Goal: Task Accomplishment & Management: Complete application form

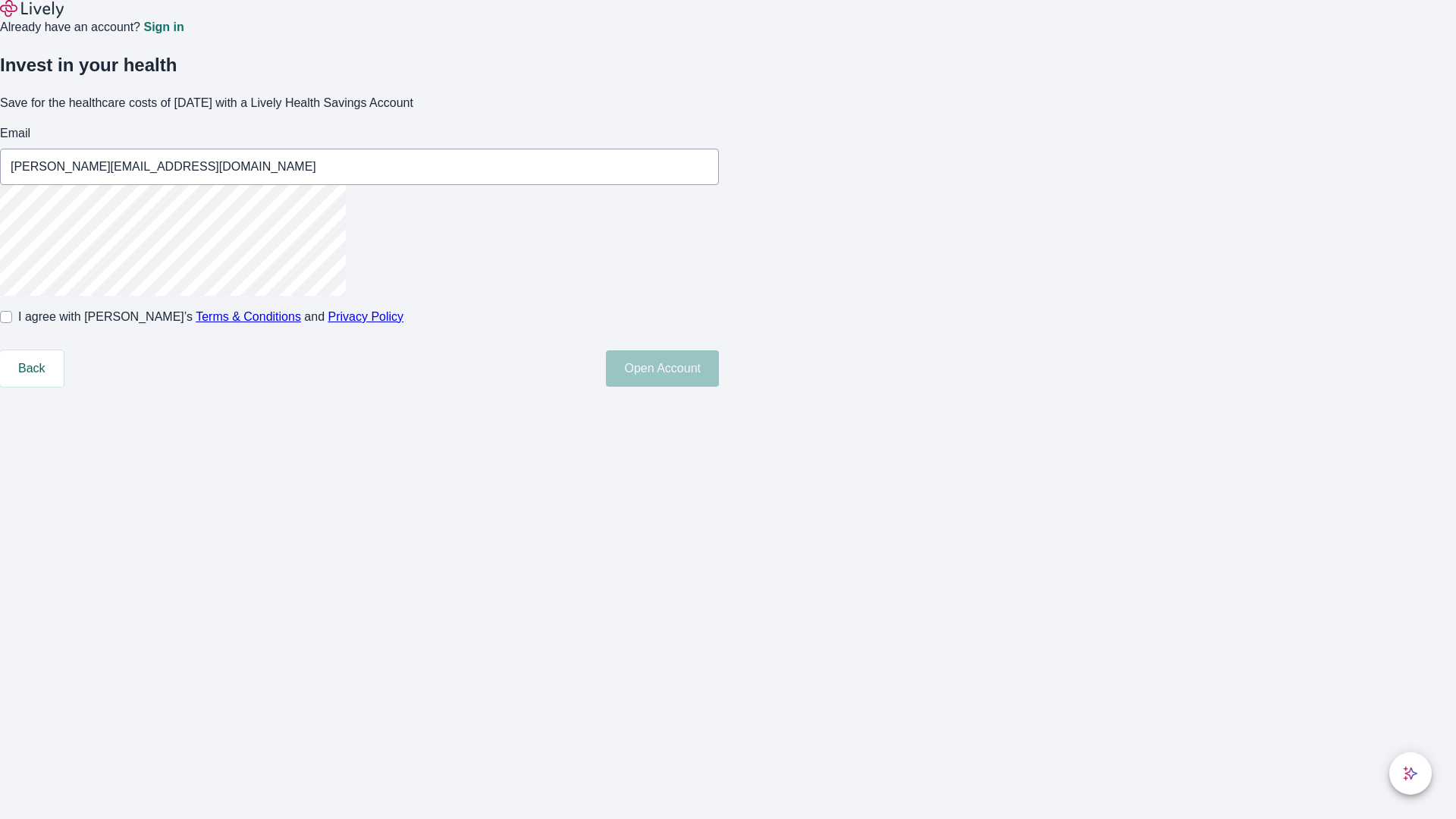
click at [12, 323] on input "I agree with Lively’s Terms & Conditions and Privacy Policy" at bounding box center [6, 317] width 12 height 12
checkbox input "true"
click at [719, 387] on button "Open Account" at bounding box center [663, 369] width 113 height 36
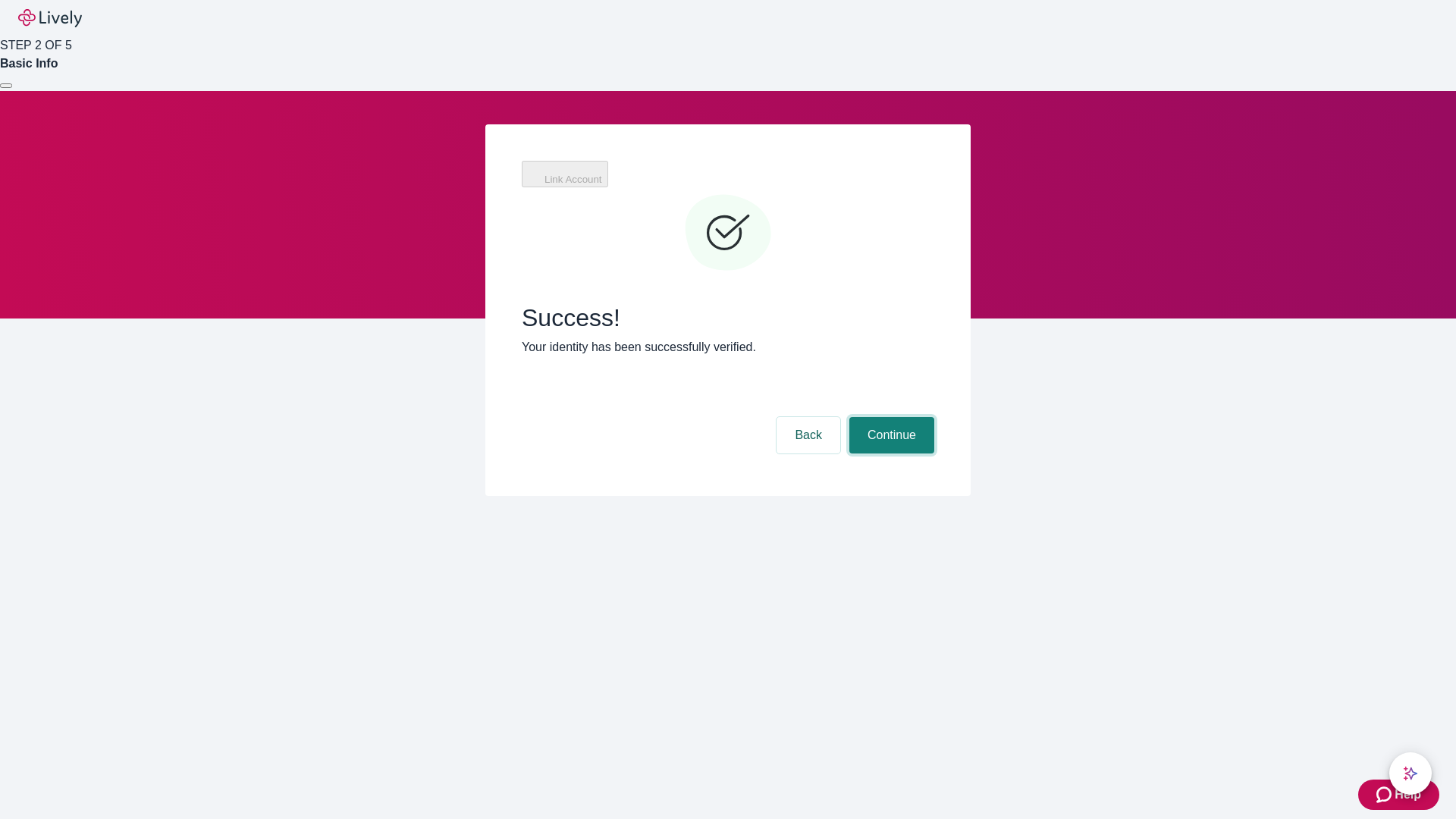
click at [890, 417] on button "Continue" at bounding box center [891, 436] width 85 height 36
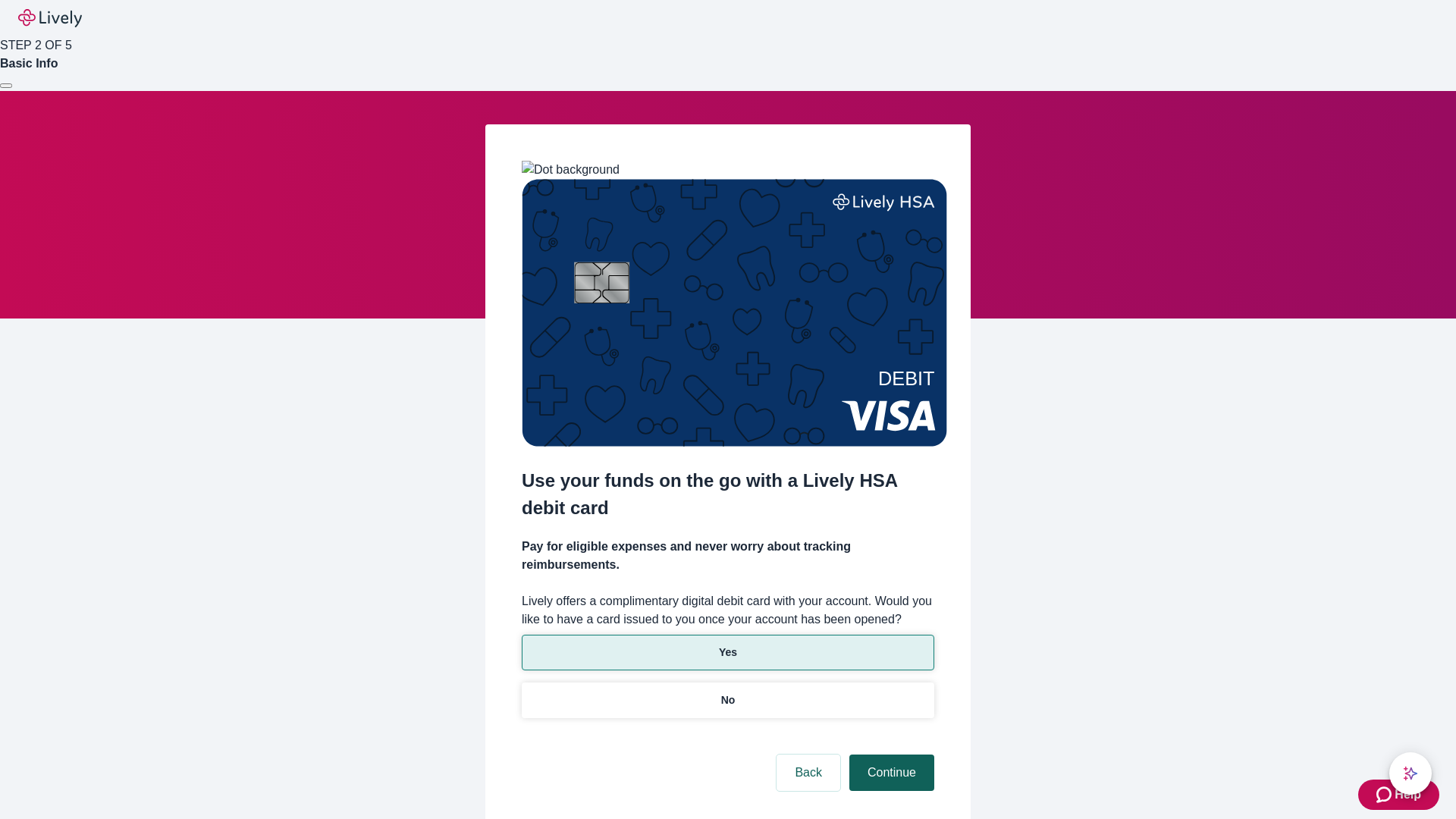
click at [727, 645] on p "Yes" at bounding box center [728, 652] width 18 height 16
click at [890, 755] on button "Continue" at bounding box center [891, 773] width 85 height 36
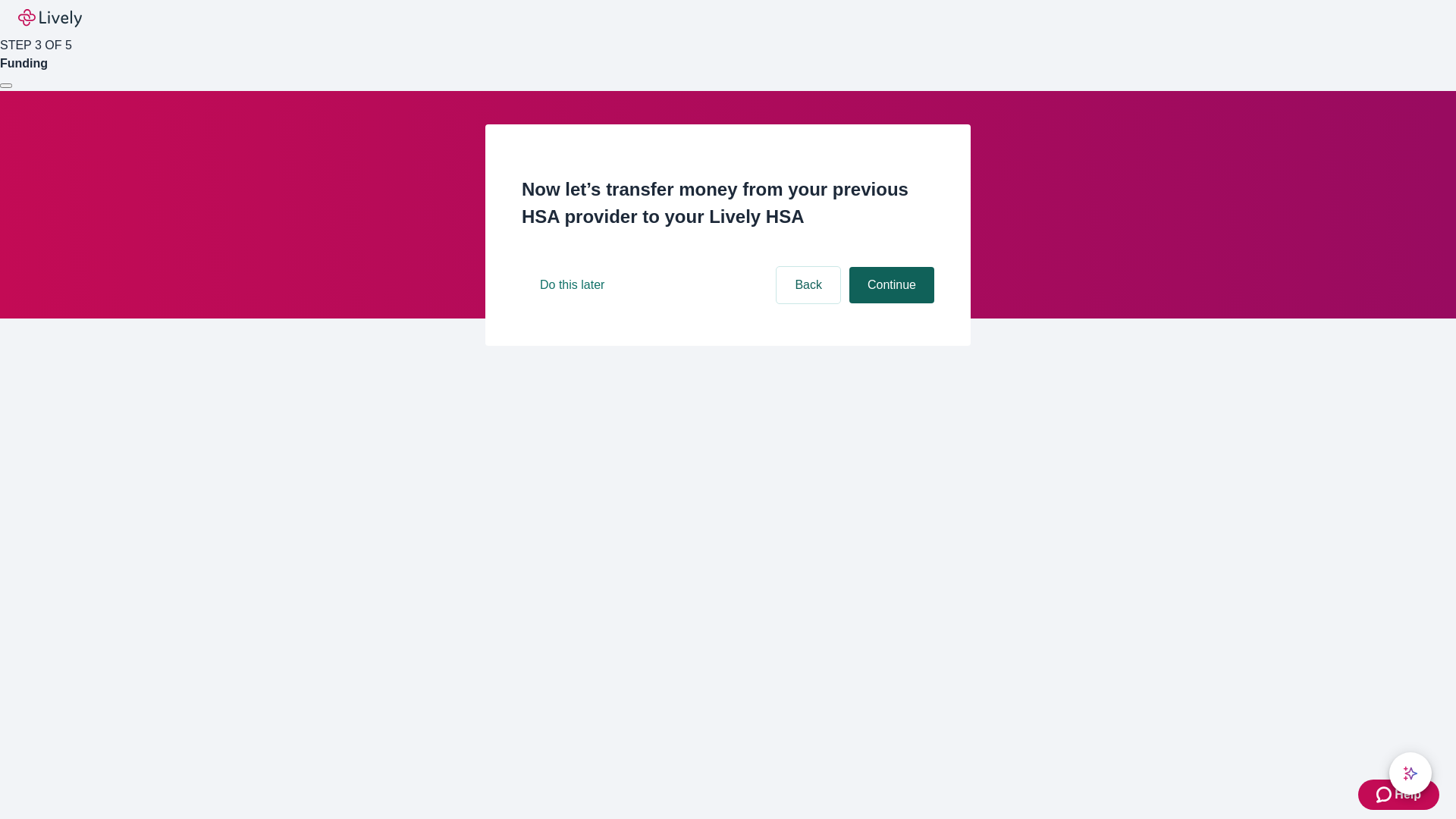
click at [890, 304] on button "Continue" at bounding box center [891, 285] width 85 height 36
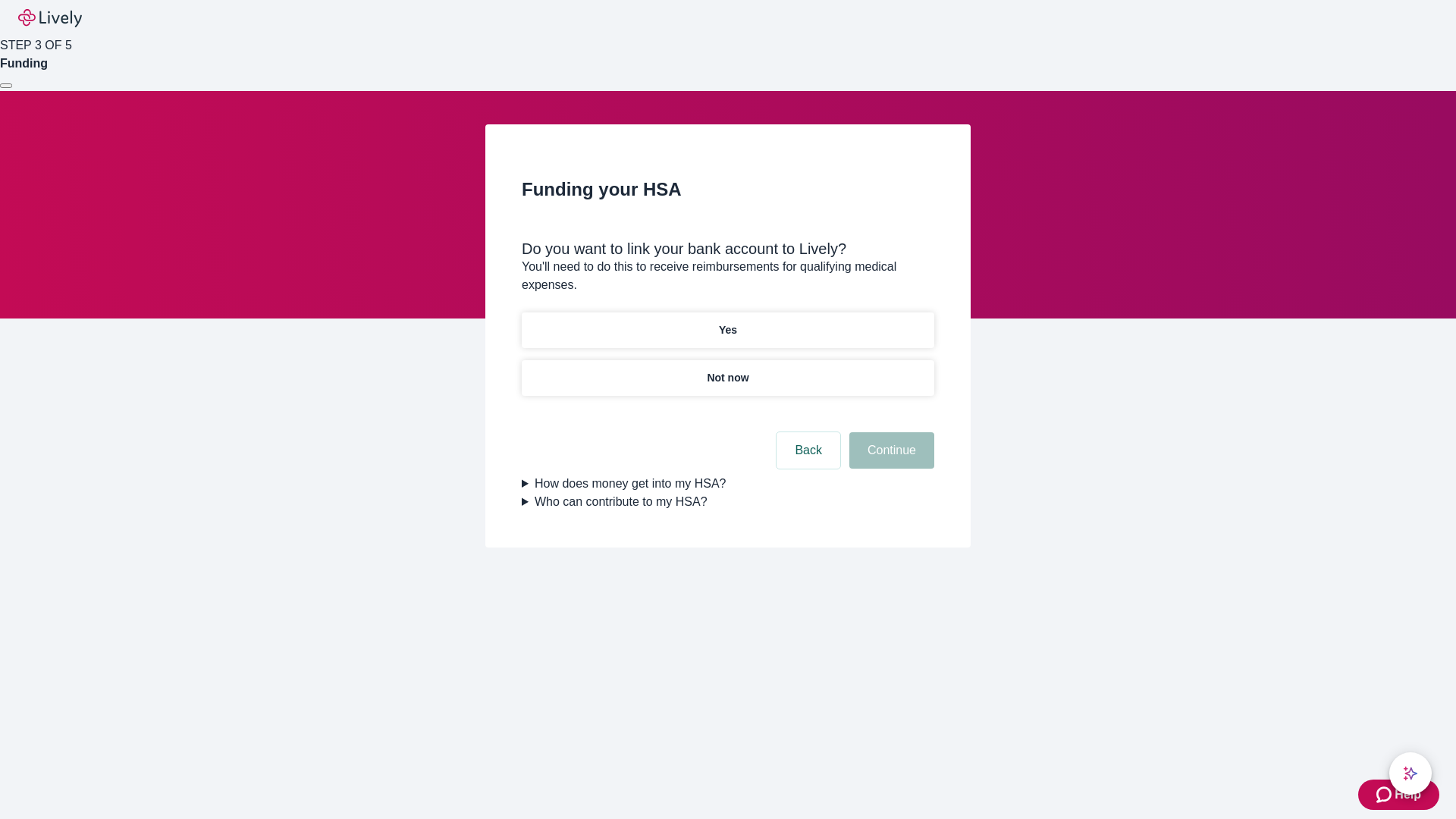
click at [727, 323] on p "Yes" at bounding box center [728, 331] width 18 height 16
click at [890, 432] on button "Continue" at bounding box center [891, 450] width 85 height 36
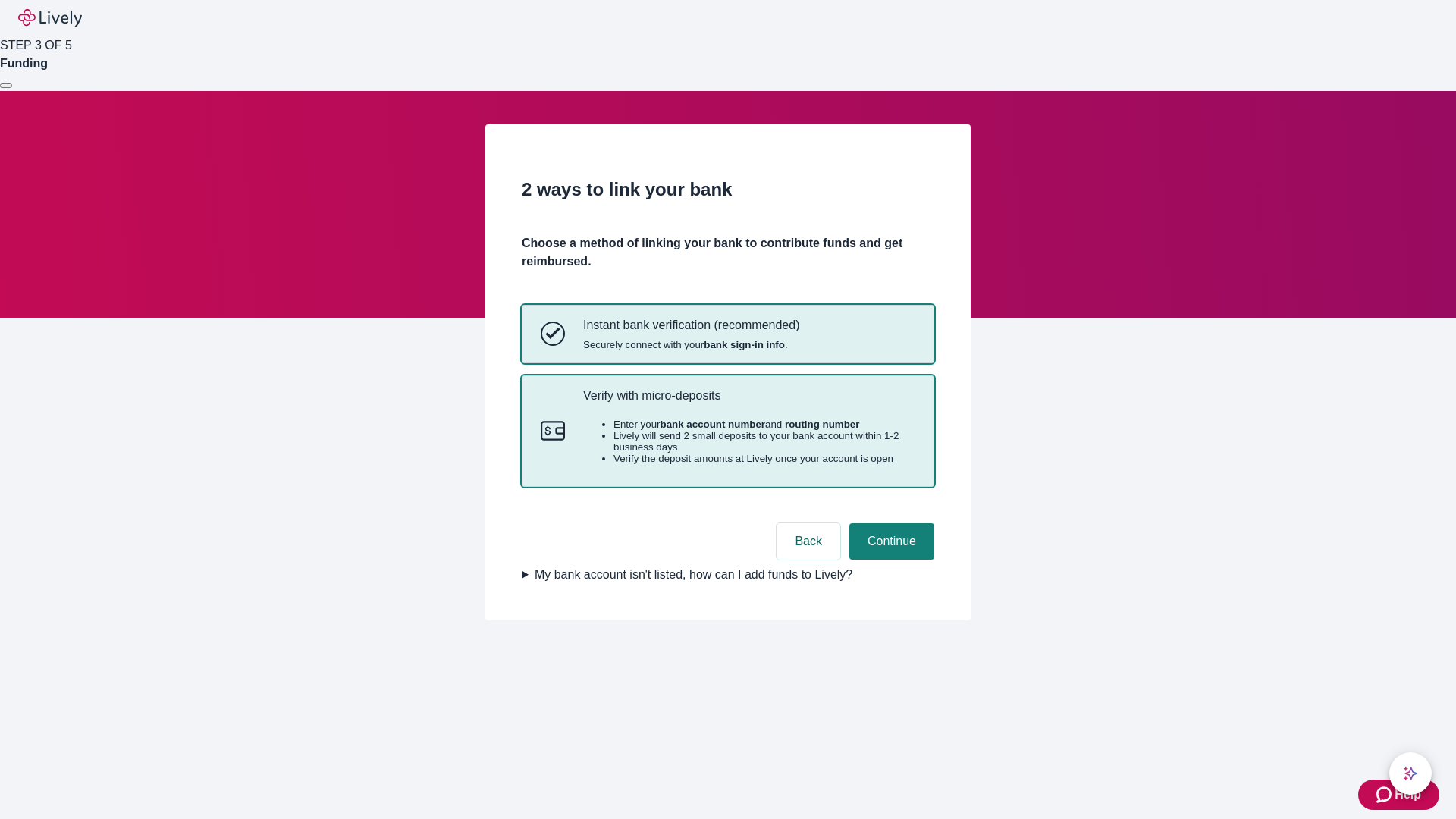
click at [748, 403] on p "Verify with micro-deposits" at bounding box center [748, 396] width 332 height 15
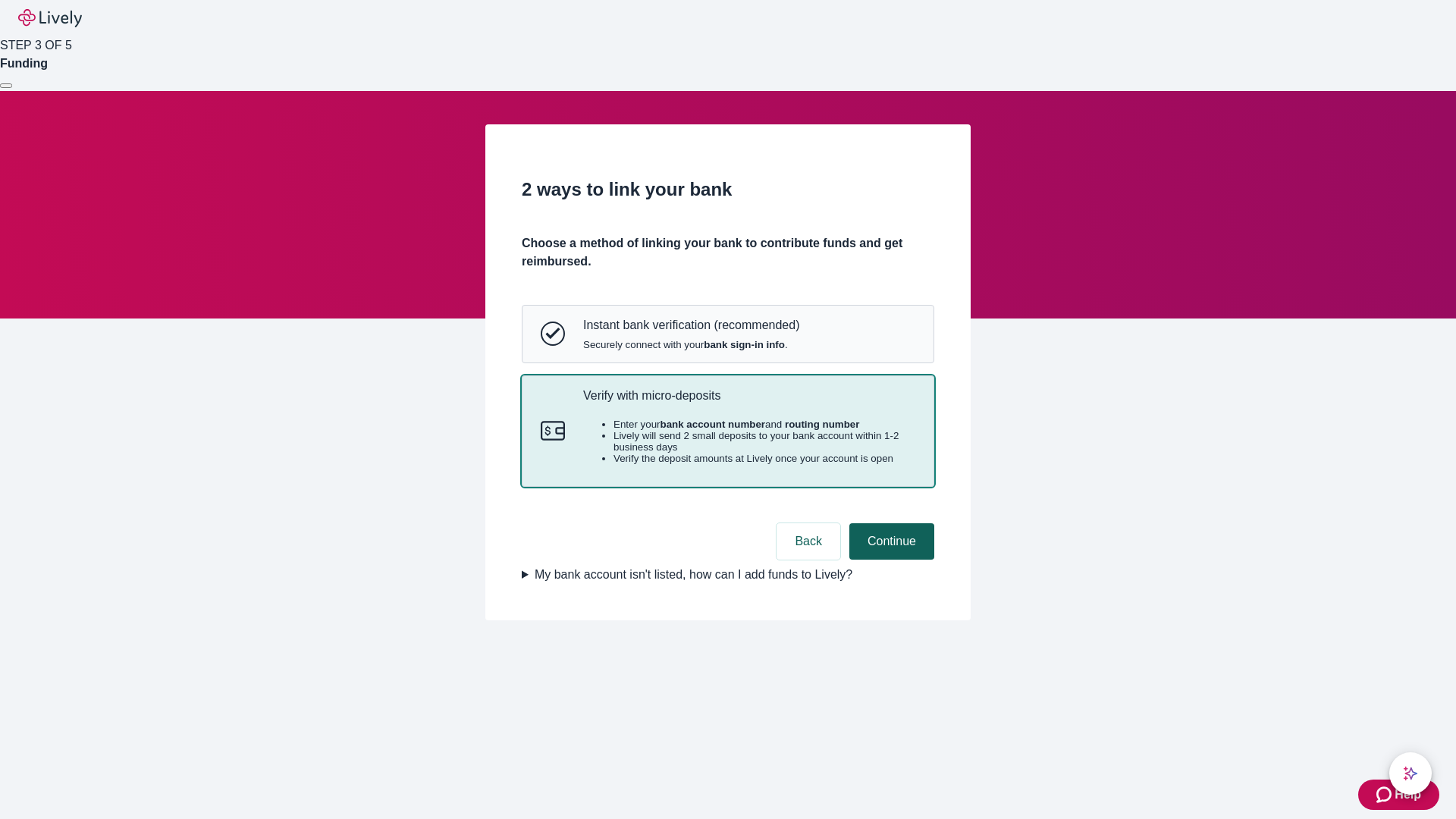
click at [890, 560] on button "Continue" at bounding box center [891, 541] width 85 height 36
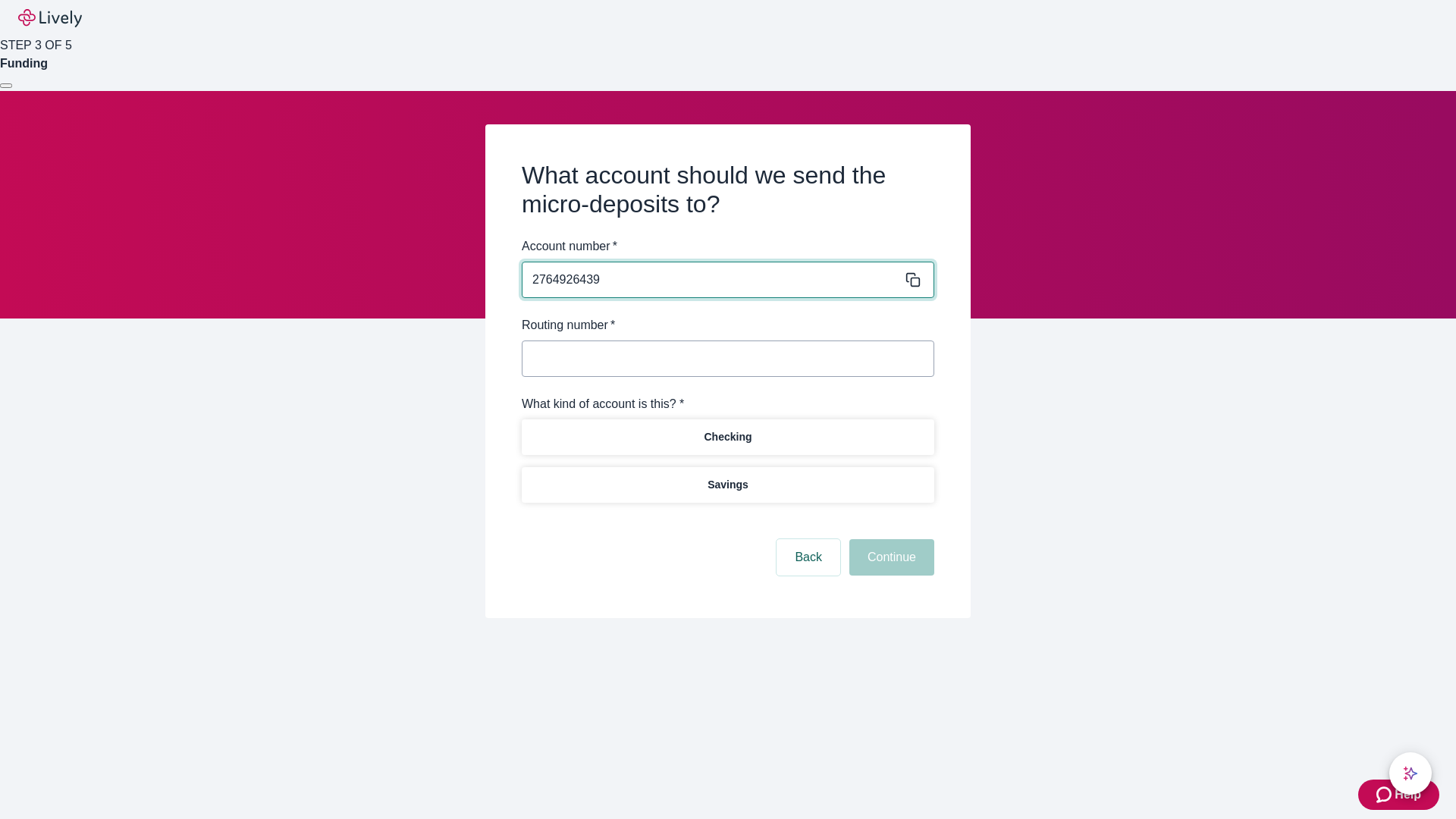
type input "2764926439"
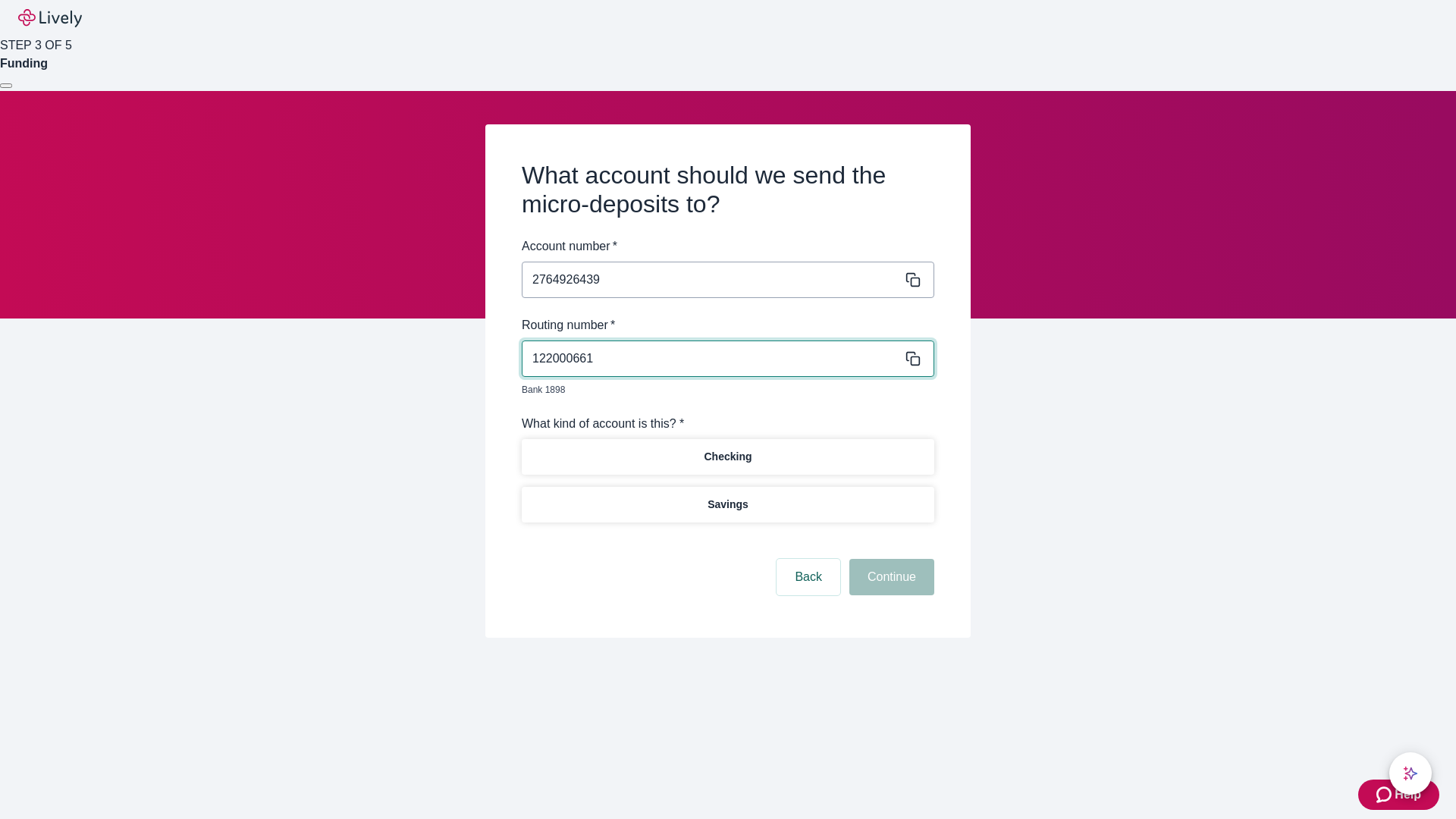
type input "122000661"
click at [727, 449] on p "Checking" at bounding box center [727, 457] width 48 height 16
click at [890, 560] on button "Continue" at bounding box center [891, 577] width 85 height 36
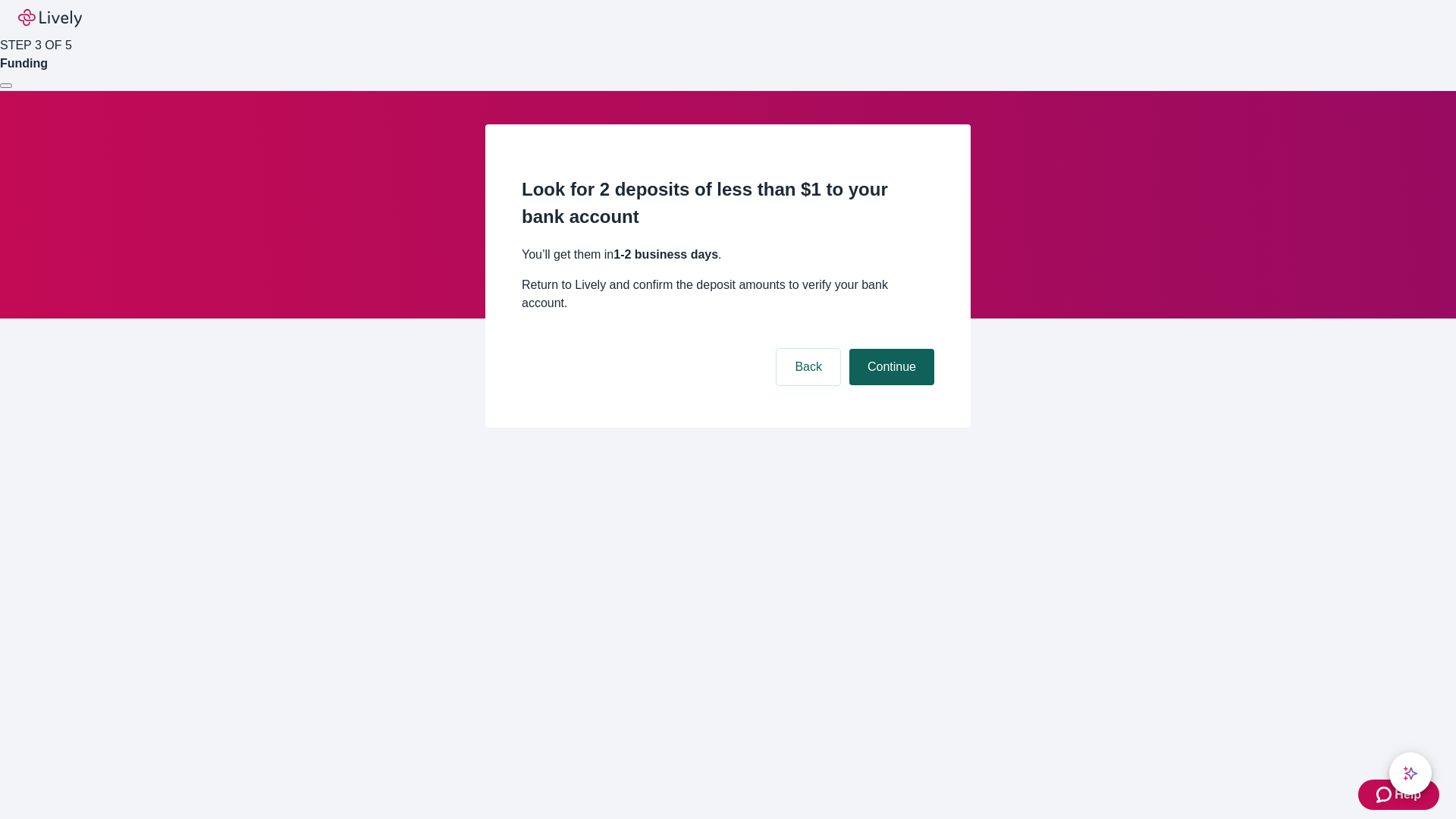
click at [890, 349] on button "Continue" at bounding box center [891, 367] width 85 height 36
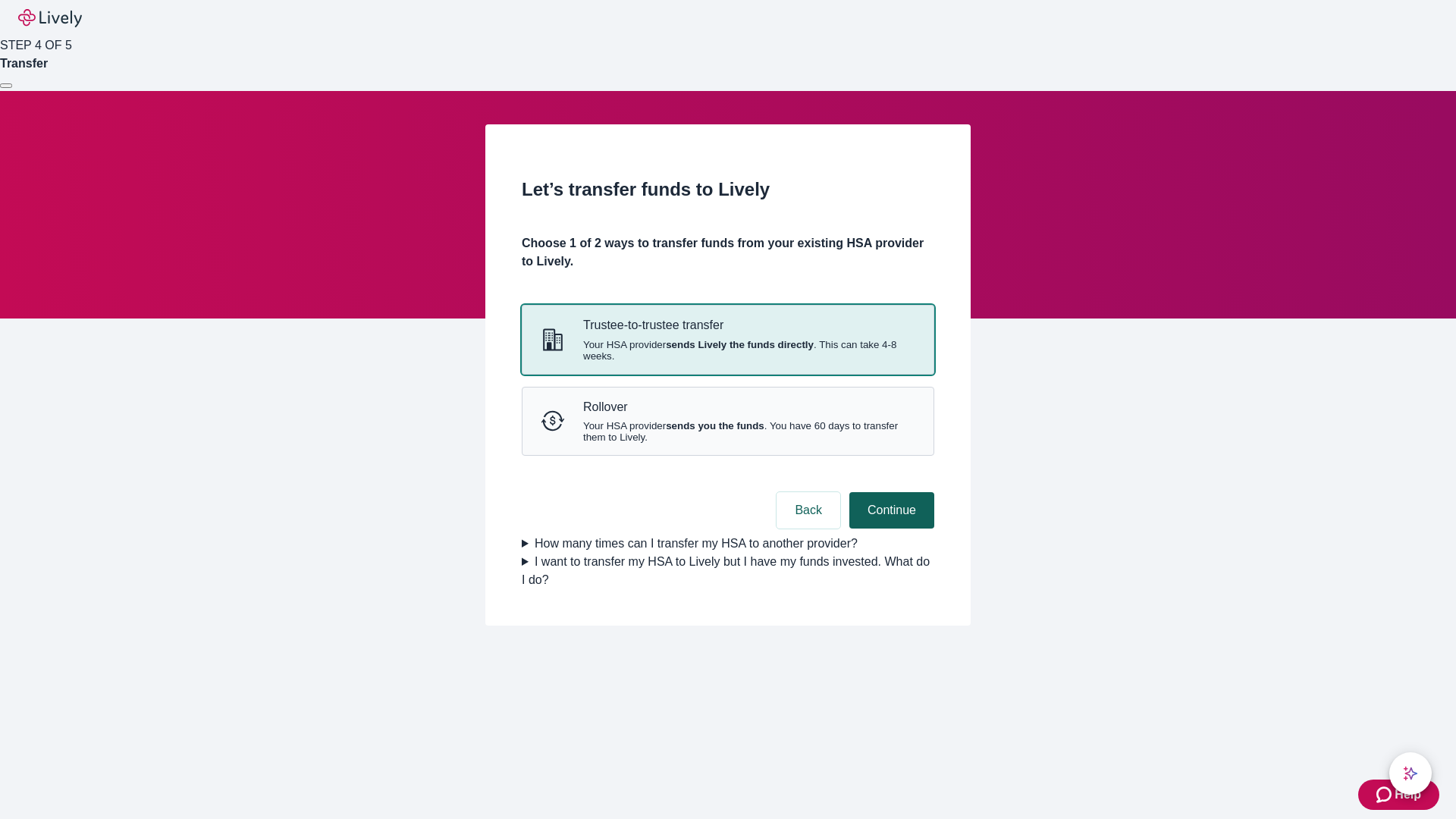
click at [727, 431] on strong "sends you the funds" at bounding box center [715, 425] width 99 height 11
click at [890, 528] on button "Continue" at bounding box center [891, 510] width 85 height 36
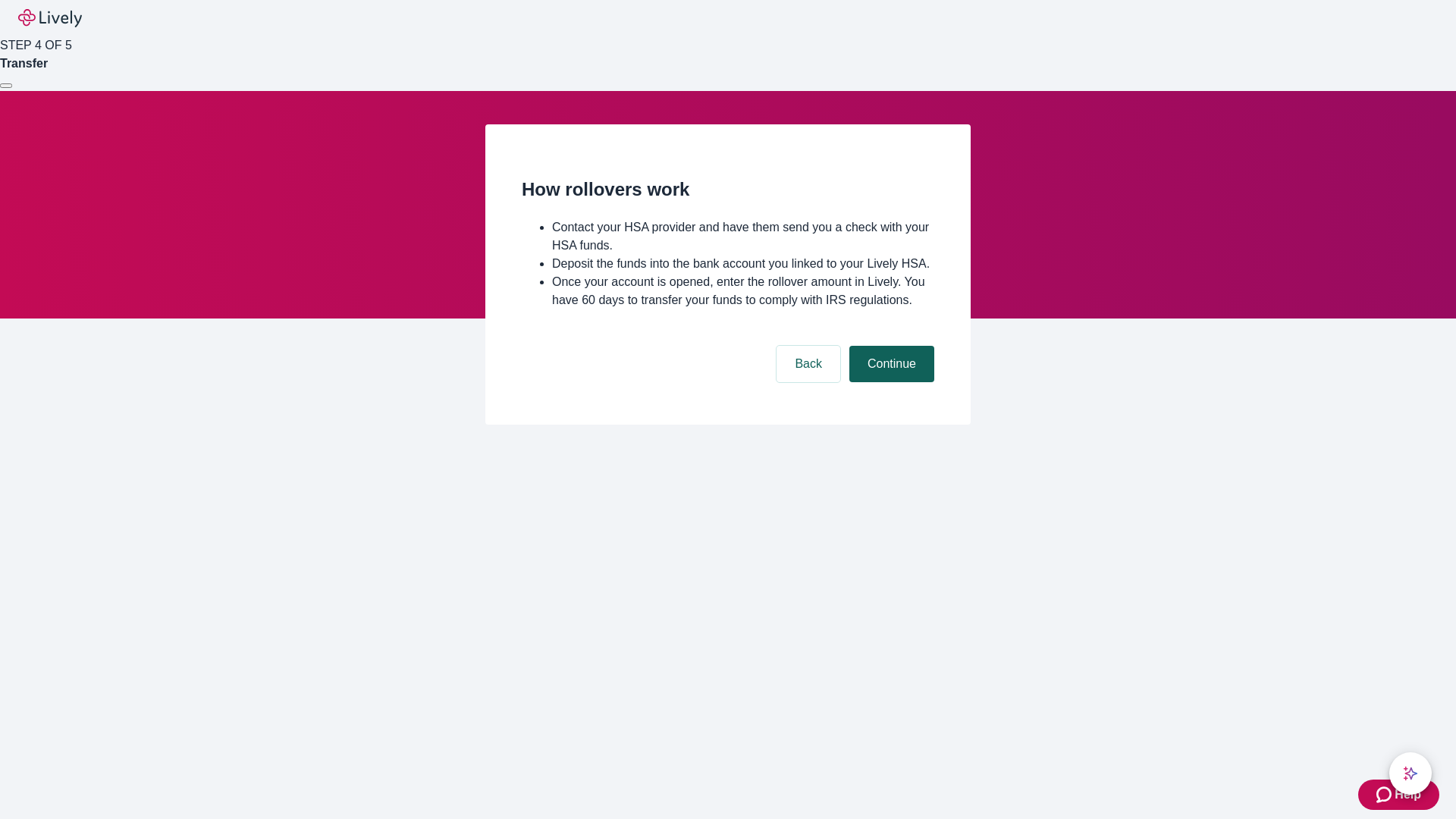
click at [890, 383] on button "Continue" at bounding box center [891, 364] width 85 height 36
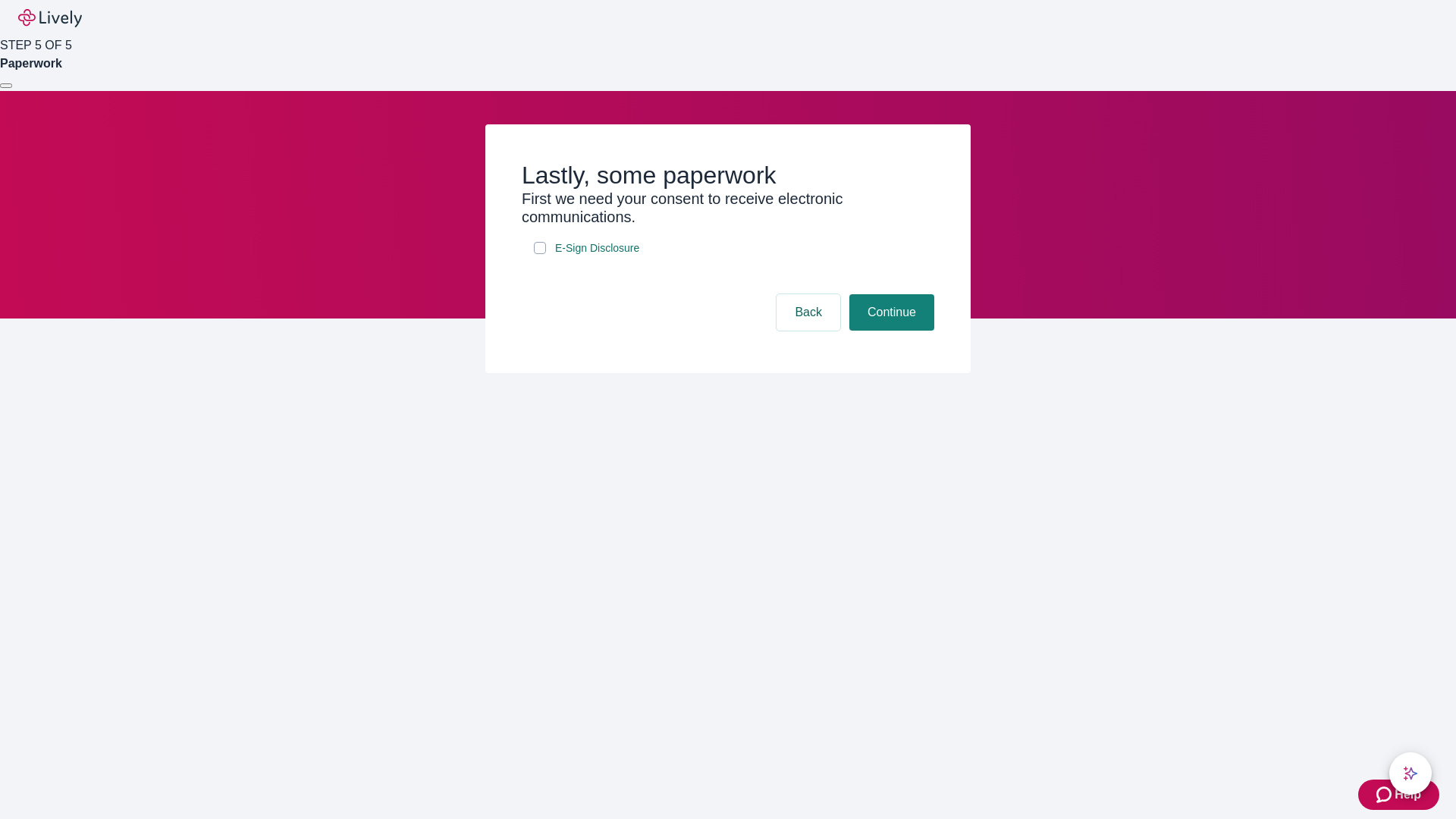
click at [539, 254] on input "E-Sign Disclosure" at bounding box center [539, 248] width 12 height 12
checkbox input "true"
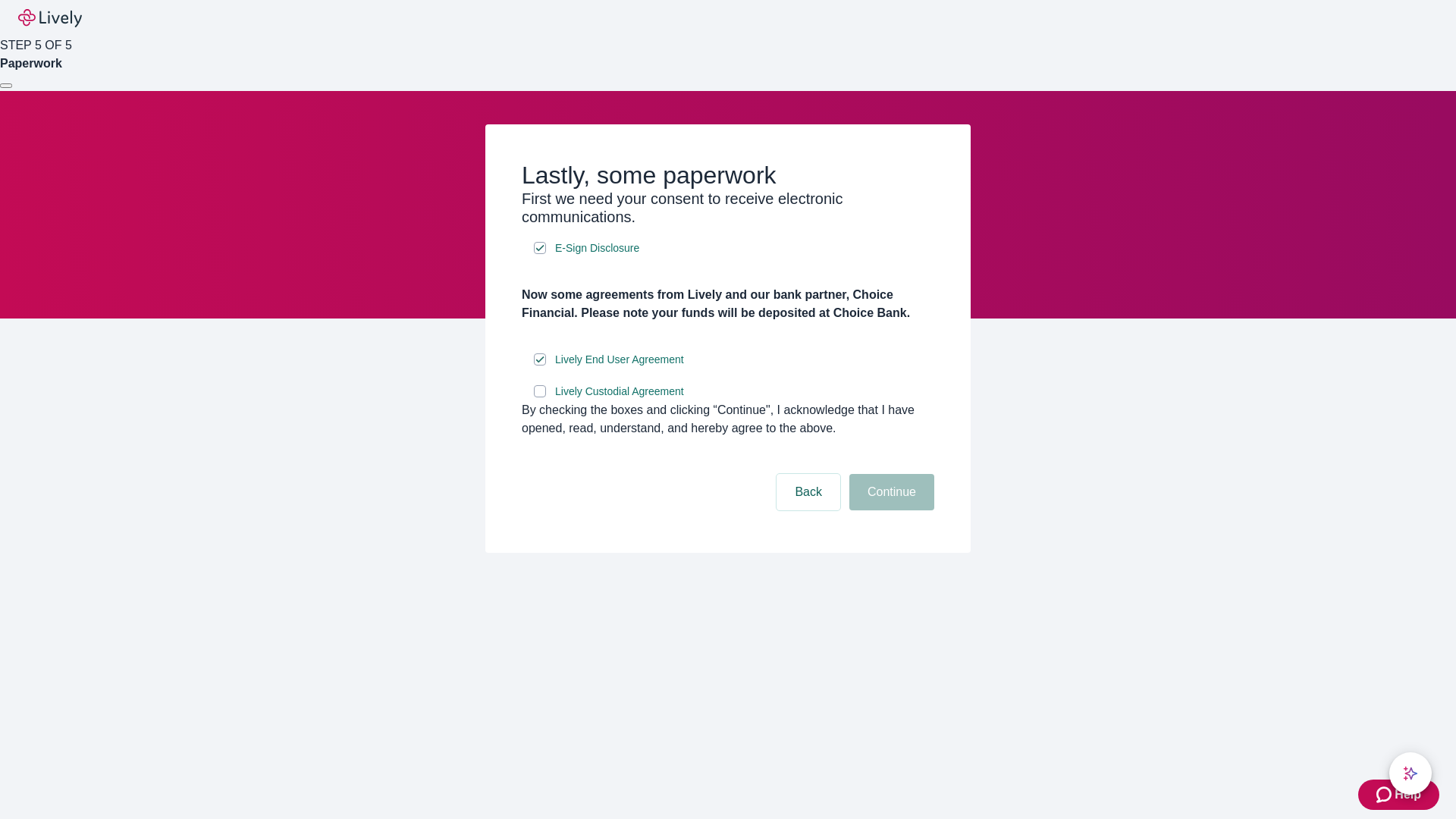
click at [539, 397] on input "Lively Custodial Agreement" at bounding box center [539, 391] width 12 height 12
checkbox input "true"
click at [890, 510] on button "Continue" at bounding box center [891, 492] width 85 height 36
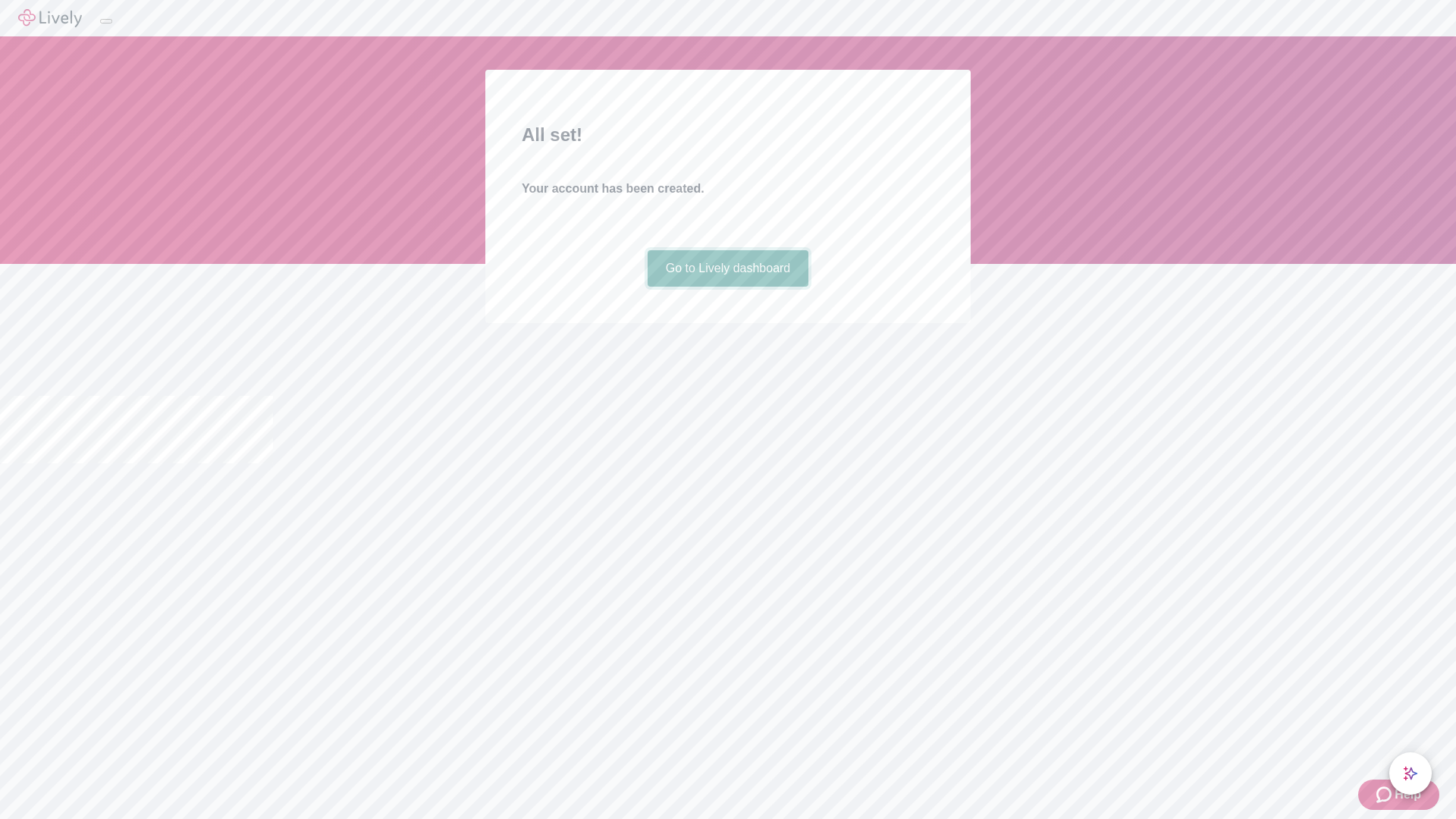
click at [727, 286] on link "Go to Lively dashboard" at bounding box center [728, 269] width 161 height 36
